Goal: Navigation & Orientation: Find specific page/section

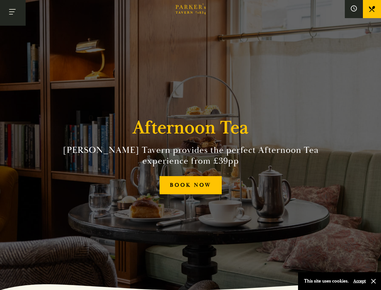
click at [190, 145] on h2 "[PERSON_NAME] Tavern provides the perfect Afternoon Tea experience from £39pp" at bounding box center [190, 155] width 275 height 22
click at [13, 13] on button "Toggle navigation" at bounding box center [13, 13] width 26 height 26
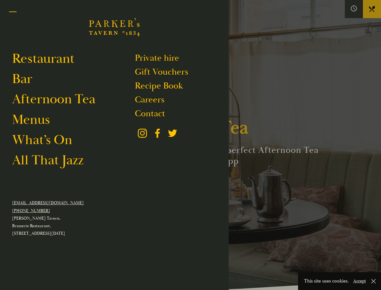
click at [354, 9] on div at bounding box center [190, 145] width 381 height 290
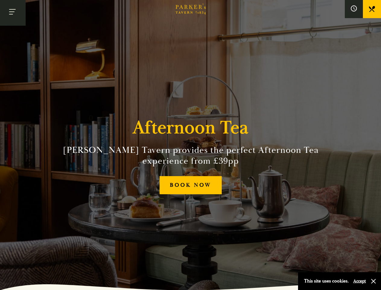
click at [359, 280] on button "Accept" at bounding box center [359, 281] width 13 height 6
click at [373, 281] on section "Afternoon Tea Parker’s Tavern provides the perfect Afternoon Tea experience fro…" at bounding box center [190, 145] width 381 height 290
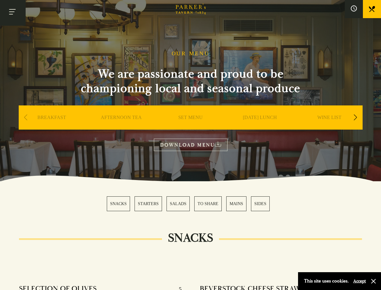
click at [13, 13] on button "Toggle navigation" at bounding box center [13, 13] width 26 height 26
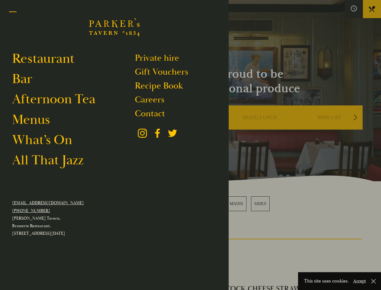
click at [354, 9] on div at bounding box center [190, 145] width 381 height 290
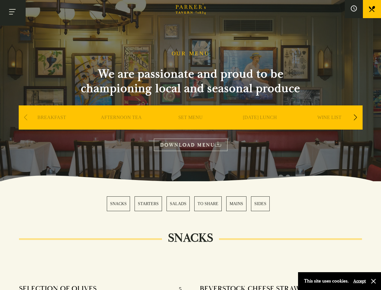
click at [355, 118] on div "Next slide" at bounding box center [355, 117] width 8 height 13
click at [26, 118] on div "Previous slide" at bounding box center [26, 117] width 8 height 13
click at [191, 203] on div "SNACKS STARTERS SALADS TO SHARE MAINS SIDES" at bounding box center [190, 203] width 167 height 15
click at [359, 280] on button "Accept" at bounding box center [359, 281] width 13 height 6
